Goal: Task Accomplishment & Management: Manage account settings

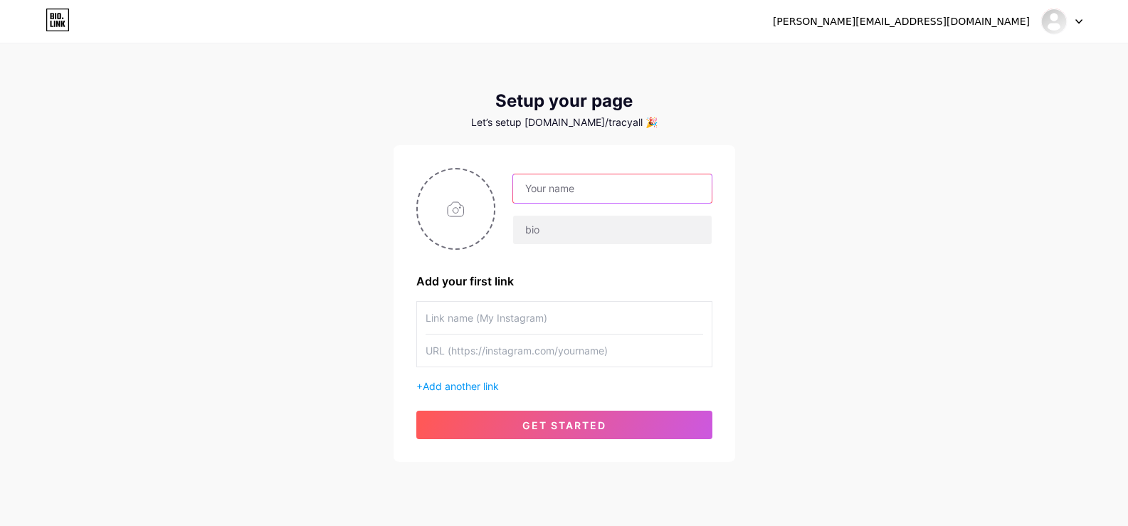
click at [543, 189] on input "text" at bounding box center [612, 188] width 198 height 28
type input "[PERSON_NAME][EMAIL_ADDRESS][DOMAIN_NAME]"
click at [555, 225] on input "text" at bounding box center [612, 230] width 198 height 28
click at [970, 21] on div "[PERSON_NAME][EMAIL_ADDRESS][DOMAIN_NAME]" at bounding box center [901, 21] width 257 height 15
click at [1068, 24] on div at bounding box center [1062, 22] width 41 height 26
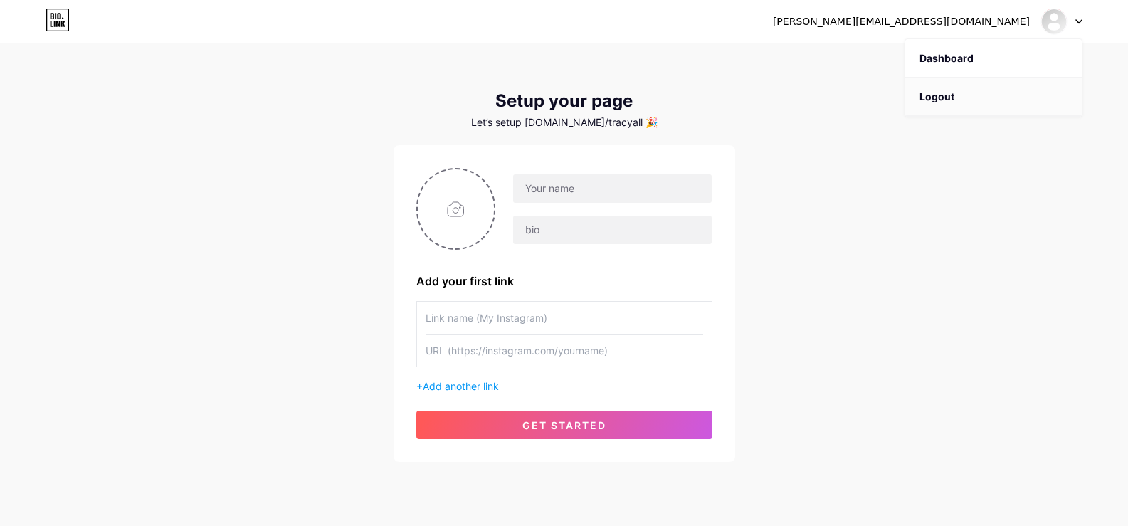
click at [943, 98] on li "Logout" at bounding box center [994, 97] width 177 height 38
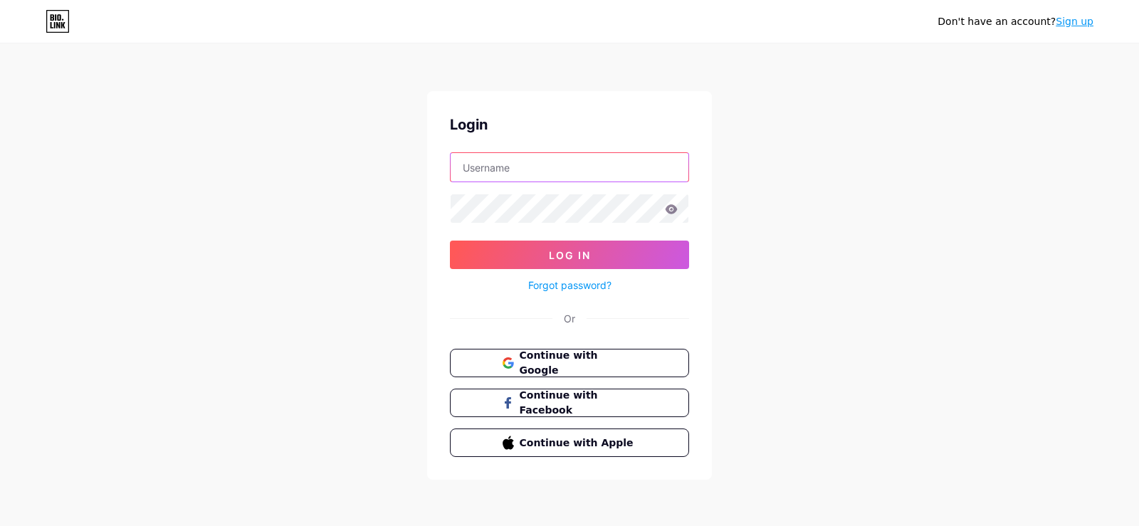
click at [514, 174] on input "text" at bounding box center [570, 167] width 238 height 28
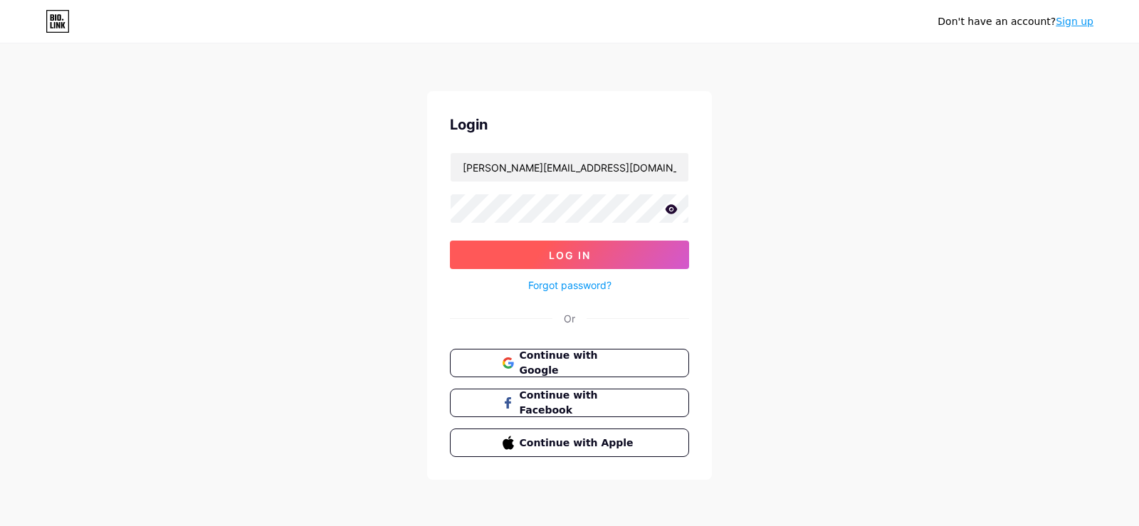
click at [546, 251] on button "Log In" at bounding box center [569, 255] width 239 height 28
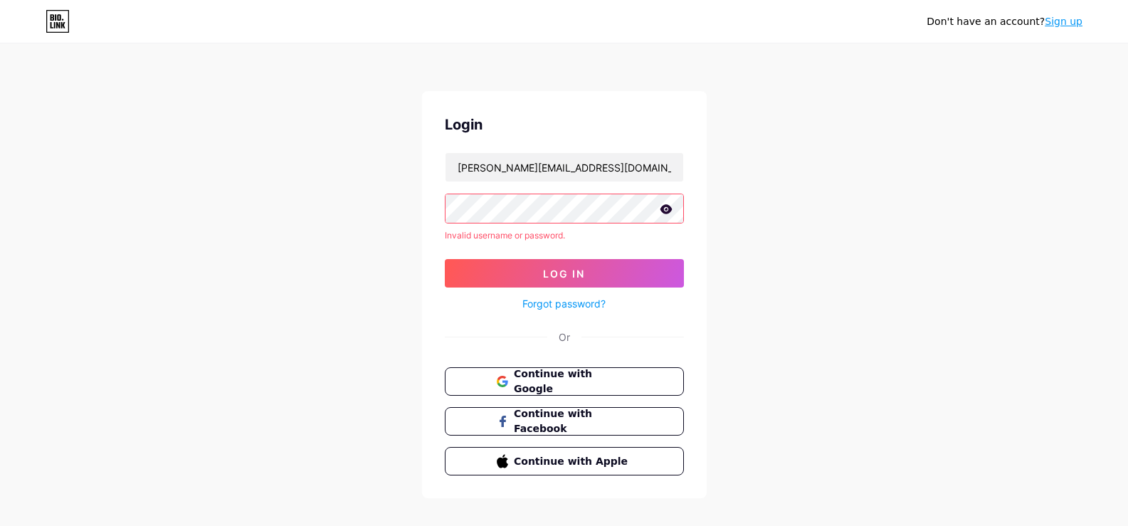
click at [666, 211] on icon at bounding box center [666, 209] width 13 height 10
drag, startPoint x: 451, startPoint y: 168, endPoint x: 731, endPoint y: 167, distance: 280.5
click at [731, 167] on div "Don't have an account? Sign up Login [PERSON_NAME][EMAIL_ADDRESS][DOMAIN_NAME] …" at bounding box center [564, 272] width 1128 height 544
type input "nightmovesmag"
click at [445, 259] on button "Log In" at bounding box center [564, 273] width 239 height 28
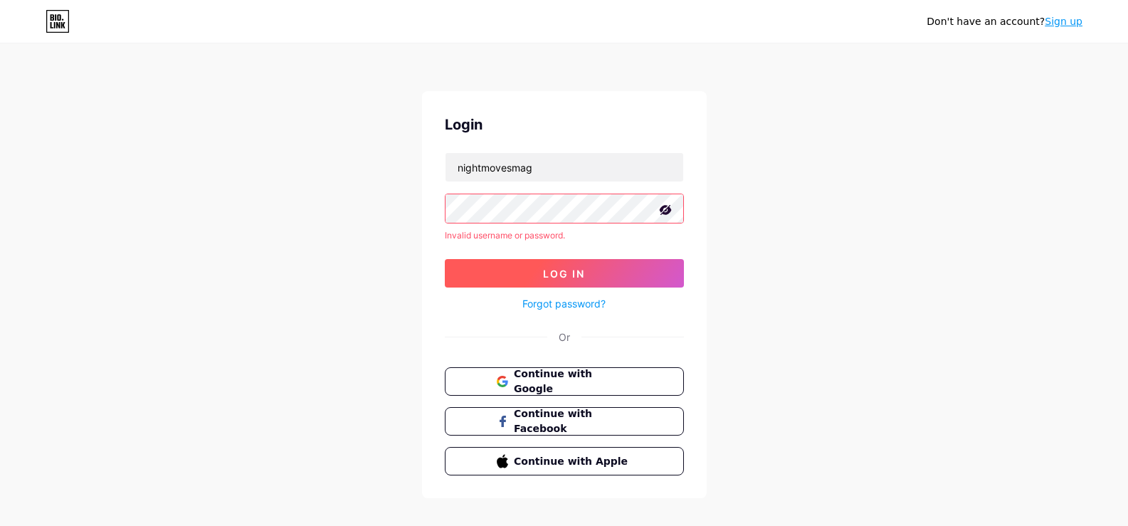
click at [562, 268] on span "Log In" at bounding box center [564, 274] width 42 height 12
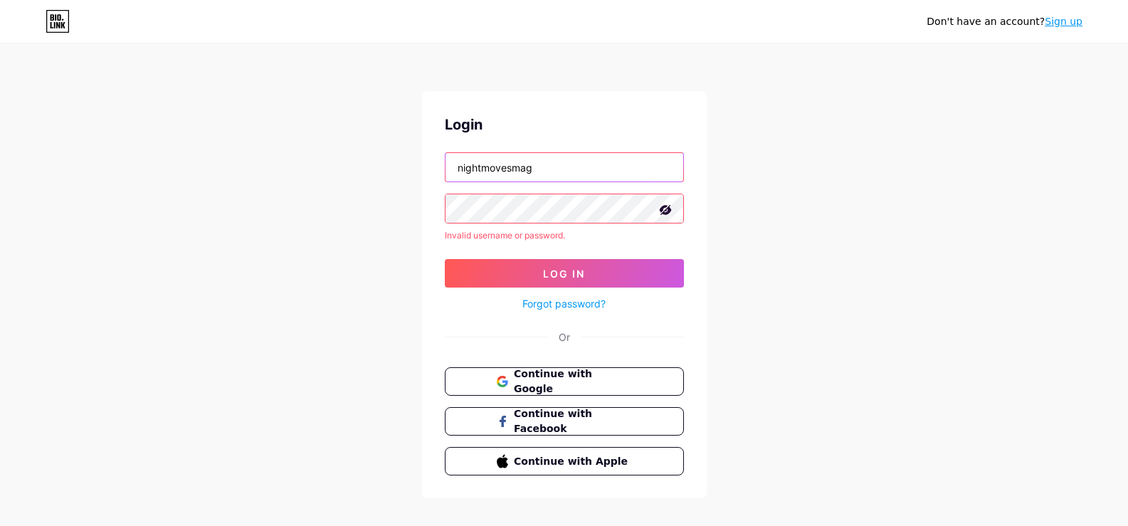
click at [579, 172] on input "nightmovesmag" at bounding box center [565, 167] width 238 height 28
